Goal: Obtain resource: Download file/media

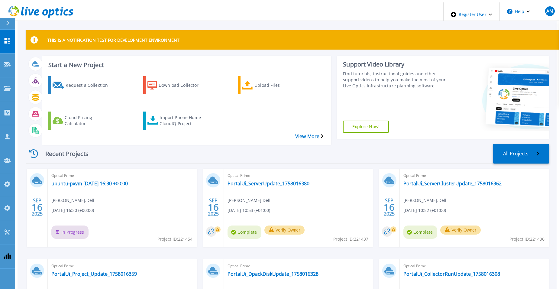
click at [28, 12] on icon at bounding box center [31, 12] width 6 height 6
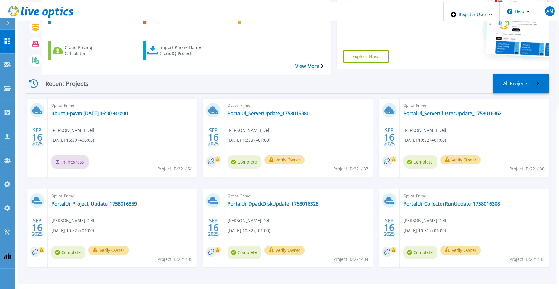
scroll to position [71, 0]
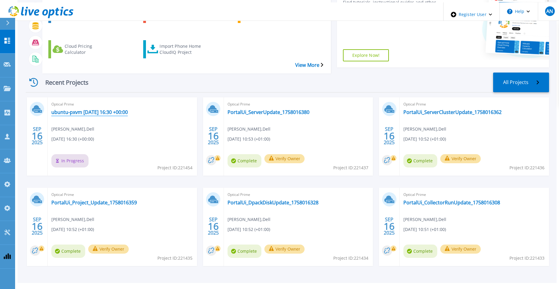
click at [97, 109] on link "ubuntu-pxvm [DATE] 16:30 +00:00" at bounding box center [89, 112] width 76 height 6
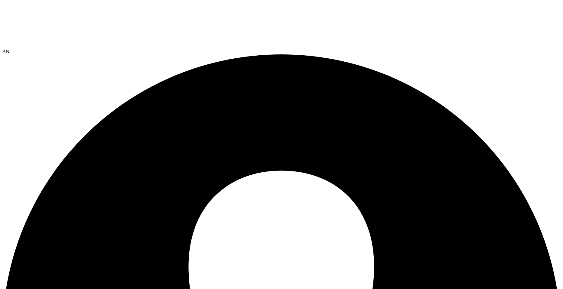
click at [2, 2] on use at bounding box center [2, 2] width 0 height 0
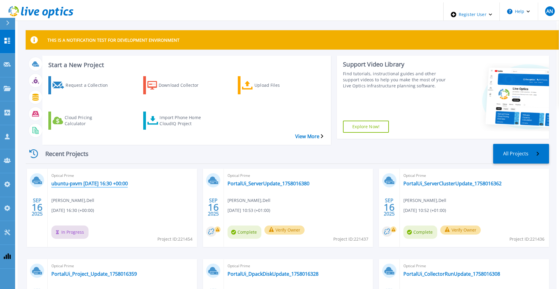
click at [120, 180] on link "ubuntu-pxvm [DATE] 16:30 +00:00" at bounding box center [89, 183] width 76 height 6
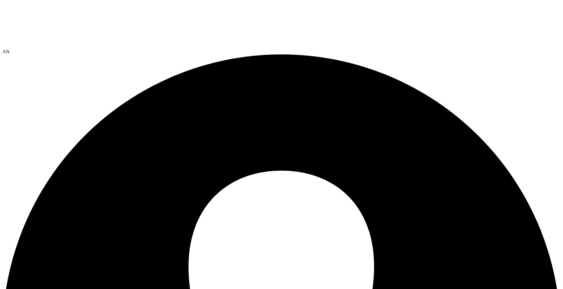
scroll to position [16, 0]
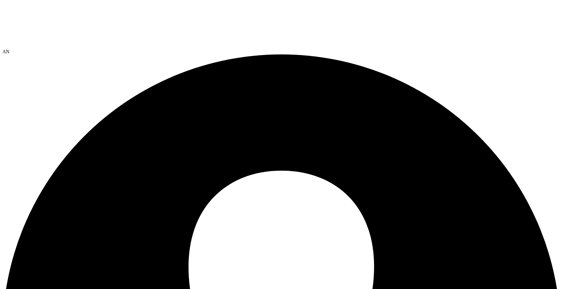
scroll to position [76, 0]
click at [37, 19] on div at bounding box center [281, 25] width 558 height 47
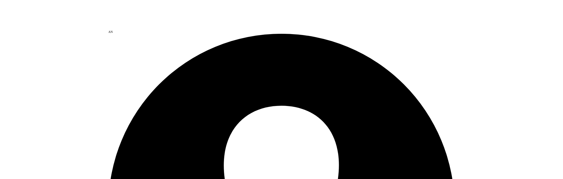
scroll to position [30, 0]
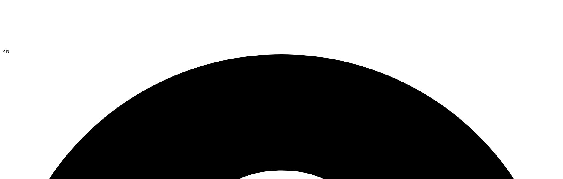
scroll to position [91, 0]
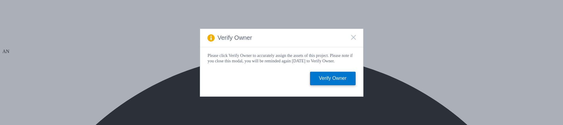
click at [351, 35] on div "Verify Owner" at bounding box center [281, 38] width 163 height 18
click at [352, 35] on rect at bounding box center [353, 37] width 5 height 5
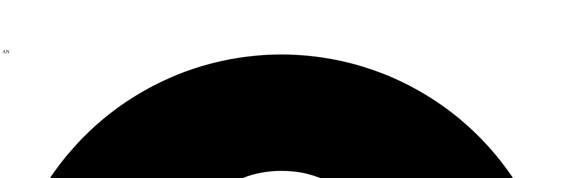
scroll to position [44, 0]
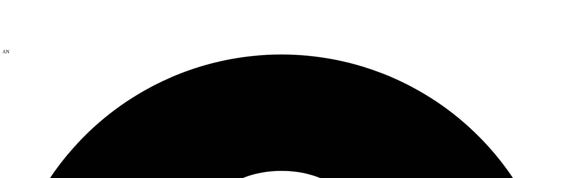
click at [29, 5] on icon at bounding box center [47, 24] width 91 height 45
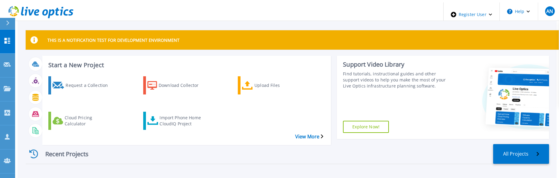
click at [168, 58] on div "Start a New Project Request a Collection Download Collector Upload Files Cloud …" at bounding box center [186, 100] width 288 height 89
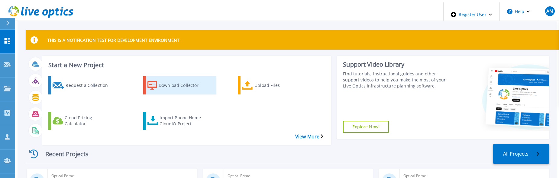
click at [162, 79] on div "Download Collector" at bounding box center [183, 85] width 48 height 15
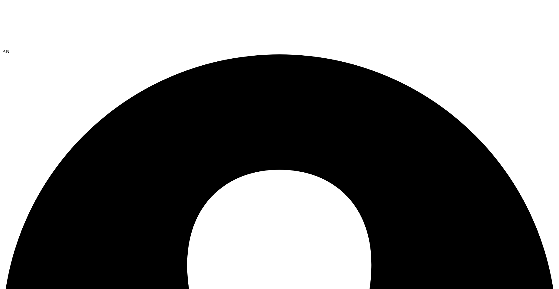
click at [2, 2] on use at bounding box center [2, 2] width 0 height 0
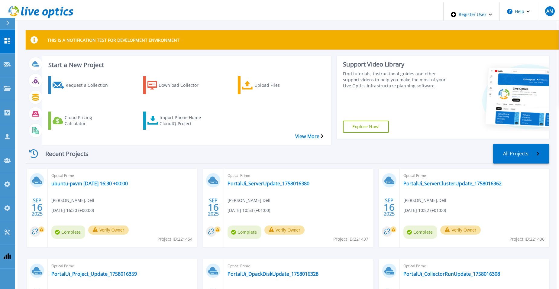
click at [34, 13] on icon at bounding box center [36, 12] width 5 height 6
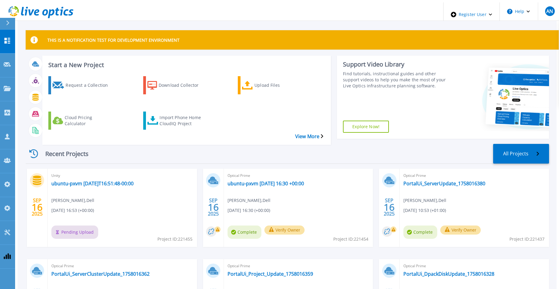
click at [34, 13] on icon at bounding box center [36, 12] width 5 height 6
click at [34, 8] on icon at bounding box center [40, 12] width 65 height 12
click at [44, 13] on icon at bounding box center [40, 12] width 65 height 12
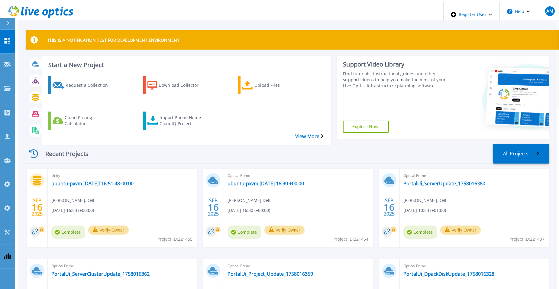
click at [27, 3] on link at bounding box center [37, 14] width 71 height 24
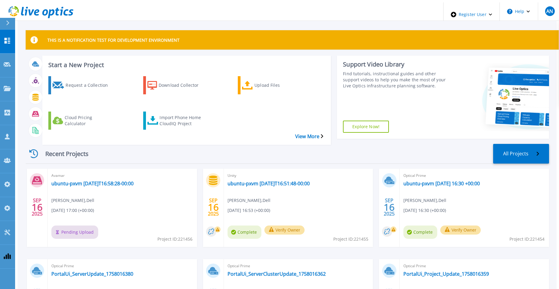
click at [53, 12] on icon at bounding box center [40, 12] width 65 height 12
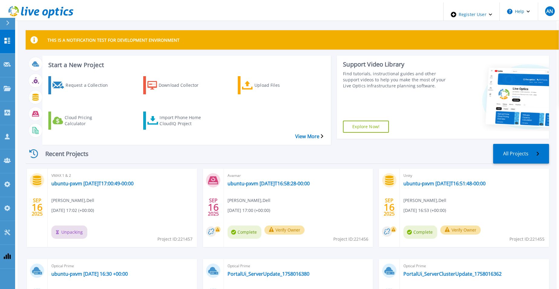
click at [256, 146] on div "Recent Projects All Projects" at bounding box center [287, 154] width 523 height 20
click at [272, 180] on link "ubuntu-pxvm [DATE]T16:58:28-00:00" at bounding box center [268, 183] width 82 height 6
click at [420, 180] on link "ubuntu-pxvm 2025-09-16T16:51:48-00:00" at bounding box center [444, 183] width 82 height 6
click at [124, 144] on div "Recent Projects All Projects" at bounding box center [287, 154] width 523 height 20
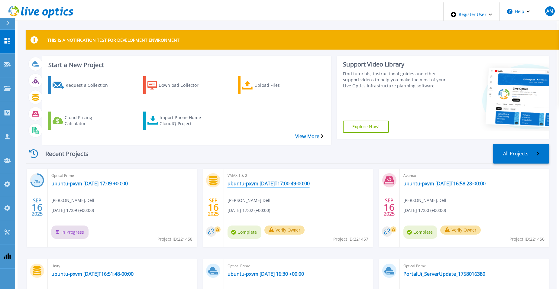
click at [239, 180] on link "ubuntu-pxvm [DATE]T17:00:49-00:00" at bounding box center [268, 183] width 82 height 6
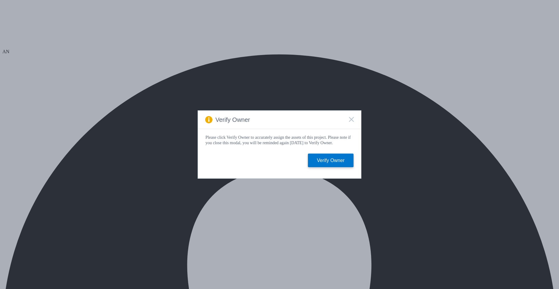
drag, startPoint x: 0, startPoint y: 0, endPoint x: 175, endPoint y: 143, distance: 225.3
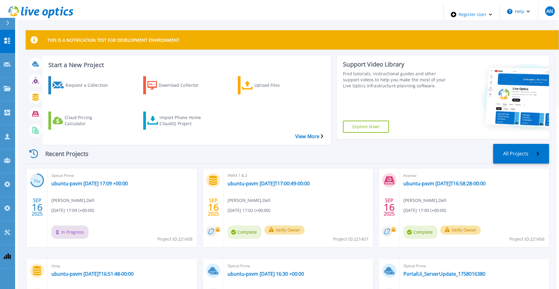
click at [124, 146] on div "Recent Projects All Projects" at bounding box center [287, 154] width 523 height 20
drag, startPoint x: 103, startPoint y: 140, endPoint x: 103, endPoint y: 144, distance: 4.3
click at [103, 144] on div "Recent Projects All Projects" at bounding box center [287, 154] width 523 height 20
click at [107, 148] on div "Recent Projects All Projects" at bounding box center [287, 154] width 523 height 20
click at [131, 144] on div "Recent Projects All Projects" at bounding box center [287, 154] width 523 height 20
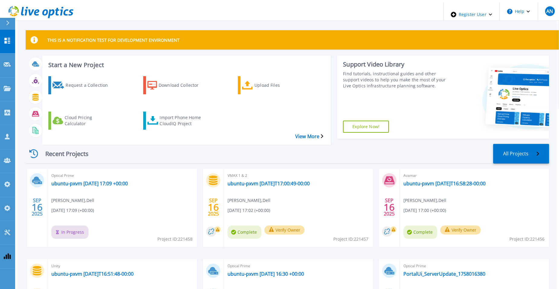
click at [149, 144] on div "Recent Projects All Projects" at bounding box center [287, 154] width 523 height 20
click at [133, 144] on div "Recent Projects All Projects" at bounding box center [287, 154] width 523 height 20
click at [35, 9] on icon at bounding box center [36, 12] width 5 height 6
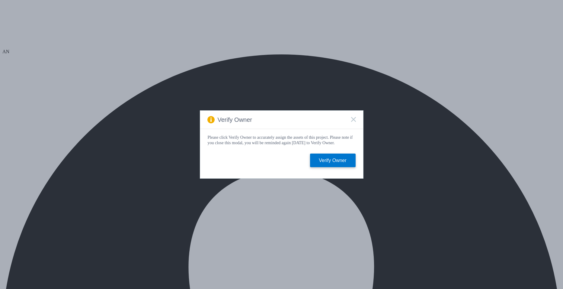
click at [354, 119] on icon at bounding box center [353, 119] width 5 height 5
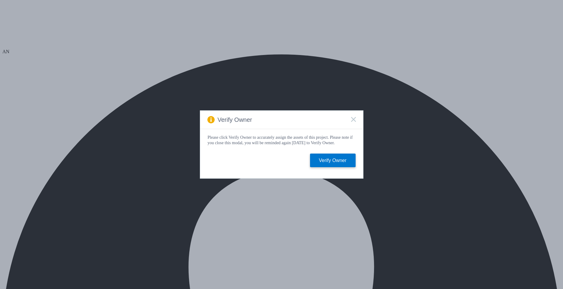
click at [351, 117] on icon at bounding box center [353, 119] width 5 height 5
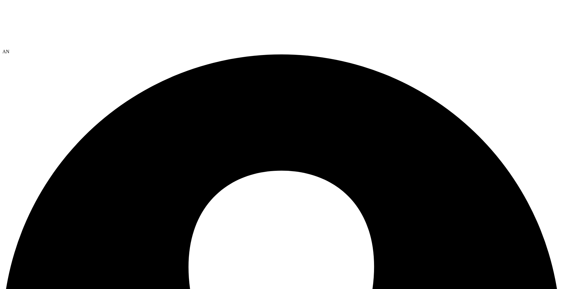
click at [38, 8] on icon at bounding box center [47, 24] width 91 height 45
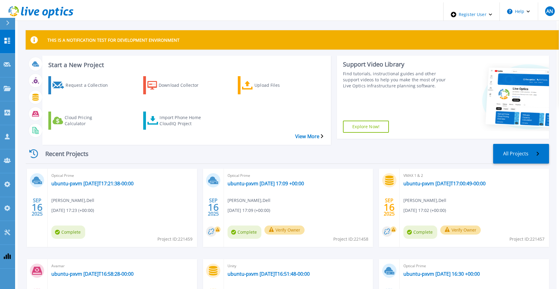
click at [38, 6] on icon at bounding box center [40, 12] width 65 height 12
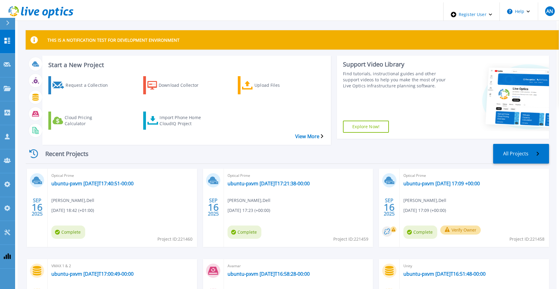
click at [38, 6] on icon at bounding box center [40, 12] width 65 height 12
click at [188, 236] on span "Project ID: 221460" at bounding box center [174, 239] width 35 height 7
copy span "221460"
click at [358, 236] on span "Project ID: 221459" at bounding box center [350, 239] width 35 height 7
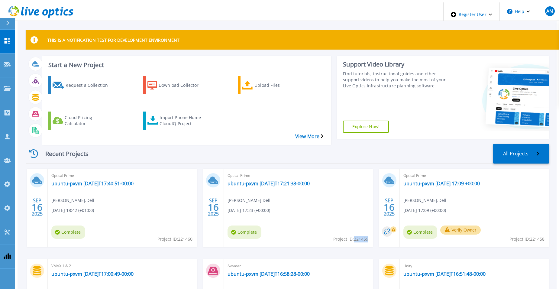
click at [358, 236] on span "Project ID: 221459" at bounding box center [350, 239] width 35 height 7
copy span "221459"
click at [543, 236] on span "Project ID: 221458" at bounding box center [526, 239] width 35 height 7
copy span "221458"
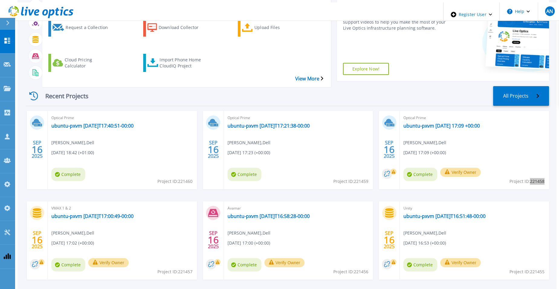
scroll to position [71, 0]
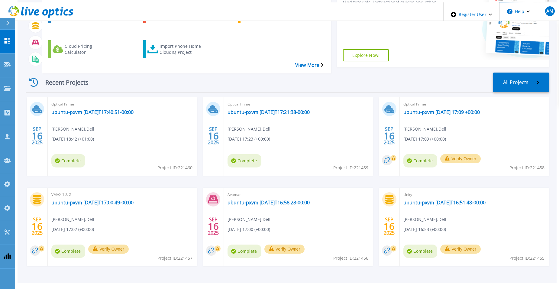
click at [178, 255] on span "Project ID: 221457" at bounding box center [174, 258] width 35 height 7
copy span "221457"
click at [366, 255] on span "Project ID: 221456" at bounding box center [350, 258] width 35 height 7
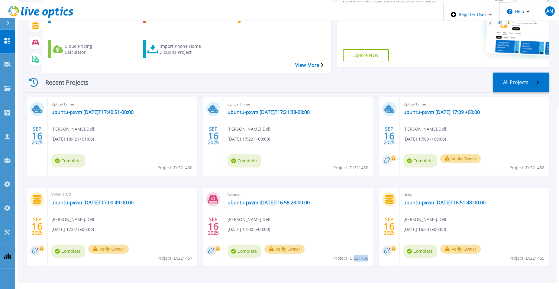
copy span "221456"
click at [536, 255] on span "Project ID: 221455" at bounding box center [526, 258] width 35 height 7
copy span "221455"
click at [375, 169] on div "SEP 16 2025 Optical Prime ubuntu-pxvm 2025-09-16T17:40:51-00:00 Anthony Nyhan ,…" at bounding box center [285, 187] width 528 height 181
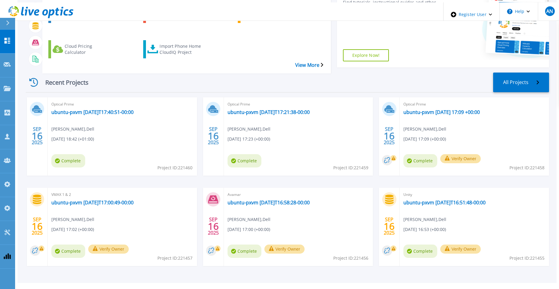
click at [32, 12] on icon at bounding box center [40, 12] width 65 height 12
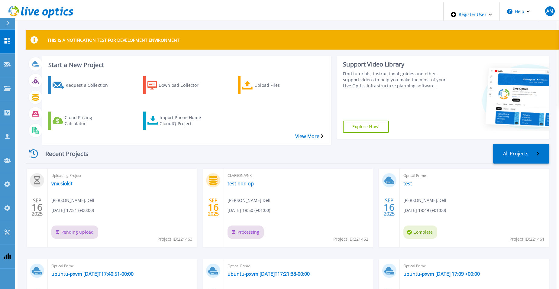
click at [204, 144] on div "Recent Projects All Projects" at bounding box center [287, 154] width 523 height 20
click at [422, 139] on div "Recent Projects All Projects SEP 16 2025 Uploading Project vnx siokit Anthony N…" at bounding box center [287, 246] width 523 height 215
click at [209, 144] on div "Recent Projects All Projects" at bounding box center [287, 154] width 523 height 20
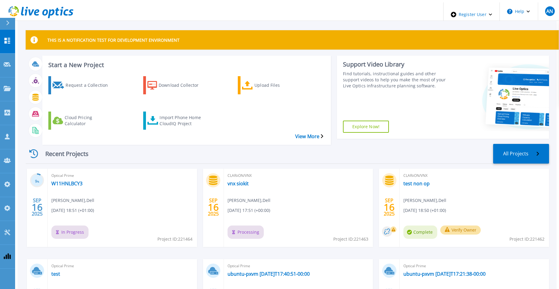
click at [209, 144] on div "Recent Projects All Projects" at bounding box center [287, 154] width 523 height 20
click at [392, 144] on div "Recent Projects All Projects" at bounding box center [287, 154] width 523 height 20
click at [386, 139] on div "Recent Projects All Projects 18 % [DATE] Optical Prime W11HNLBCY3 [PERSON_NAME]…" at bounding box center [287, 246] width 523 height 215
click at [300, 144] on div "Recent Projects All Projects" at bounding box center [287, 154] width 523 height 20
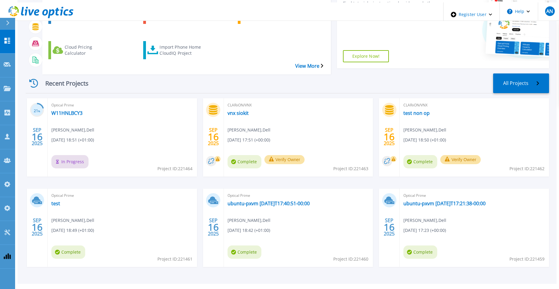
scroll to position [71, 0]
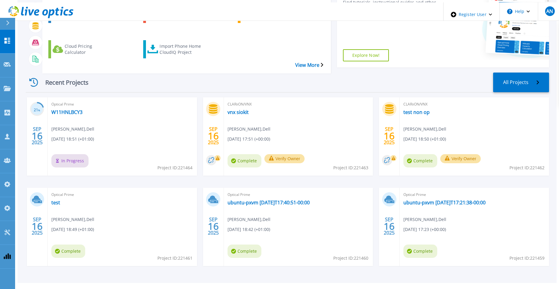
click at [537, 164] on span "Project ID: 221462" at bounding box center [526, 167] width 35 height 7
copy span "221462"
click at [366, 164] on span "Project ID: 221463" at bounding box center [350, 167] width 35 height 7
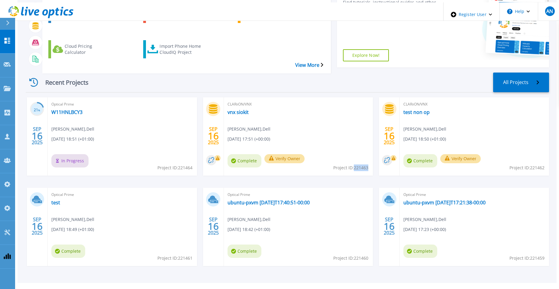
copy span "221463"
click at [187, 255] on span "Project ID: 221461" at bounding box center [174, 258] width 35 height 7
copy span "221461"
click at [179, 164] on span "Project ID: 221464" at bounding box center [174, 167] width 35 height 7
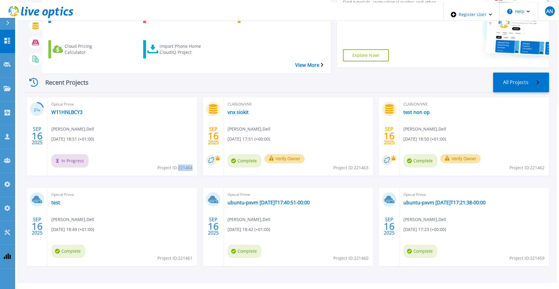
click at [179, 164] on span "Project ID: 221464" at bounding box center [174, 167] width 35 height 7
copy span "221464"
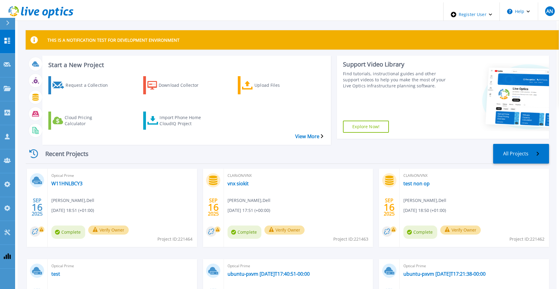
drag, startPoint x: 150, startPoint y: 140, endPoint x: 111, endPoint y: 157, distance: 42.5
click at [150, 144] on div "Recent Projects All Projects" at bounding box center [287, 154] width 523 height 20
click at [66, 180] on link "W11HNLBCY3" at bounding box center [66, 183] width 31 height 6
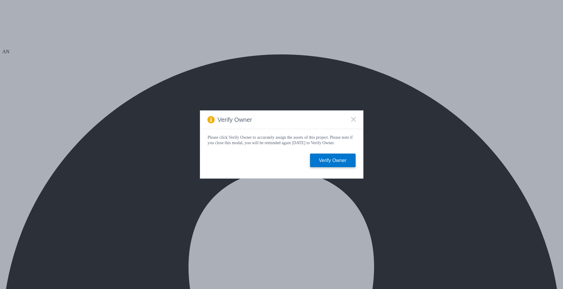
click at [354, 117] on icon at bounding box center [353, 119] width 5 height 5
